Goal: Navigation & Orientation: Find specific page/section

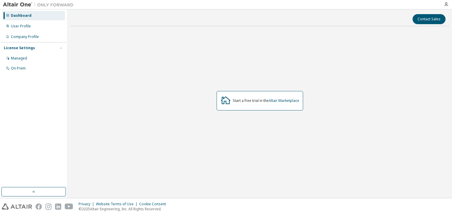
click at [59, 48] on span "button" at bounding box center [61, 48] width 5 height 5
click at [34, 28] on div "User Profile" at bounding box center [33, 25] width 63 height 9
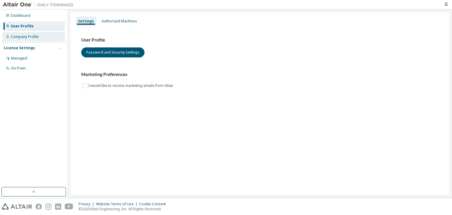
click at [35, 39] on div "Company Profile" at bounding box center [25, 36] width 28 height 5
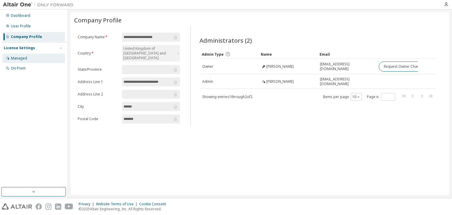
click at [27, 58] on div "Managed" at bounding box center [33, 58] width 63 height 9
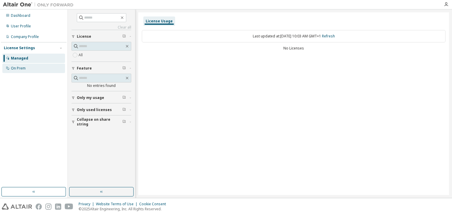
click at [29, 72] on div "On Prem" at bounding box center [33, 68] width 63 height 9
